Goal: Find specific page/section: Find specific page/section

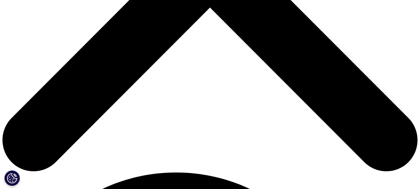
scroll to position [218, 0]
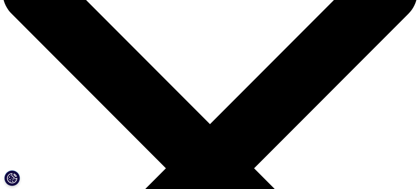
scroll to position [62, 0]
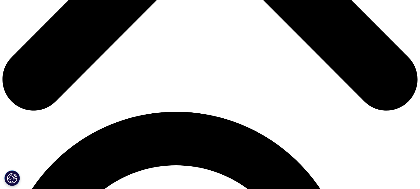
scroll to position [342, 0]
